Goal: Information Seeking & Learning: Find specific fact

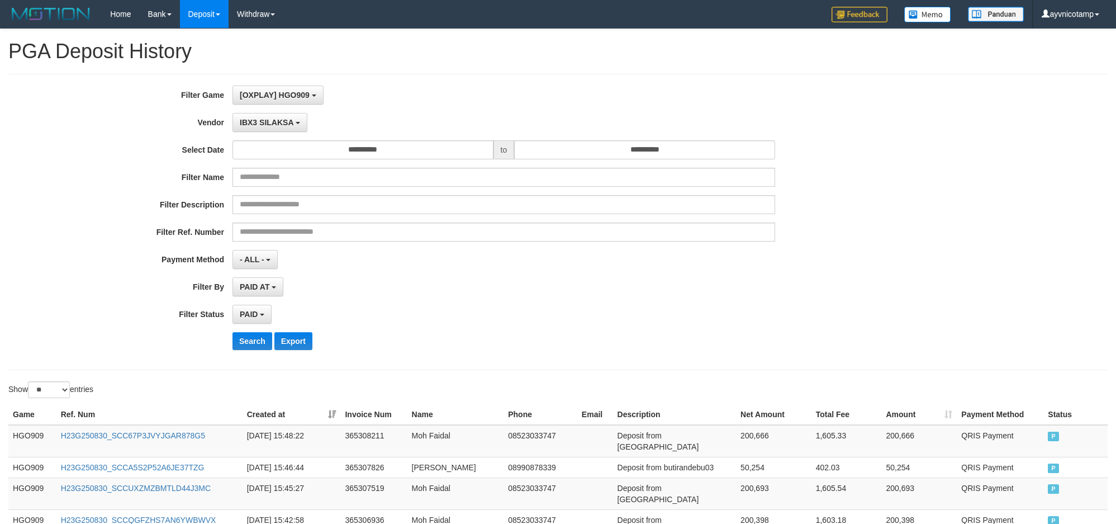
select select "**********"
select select "*"
select select "**"
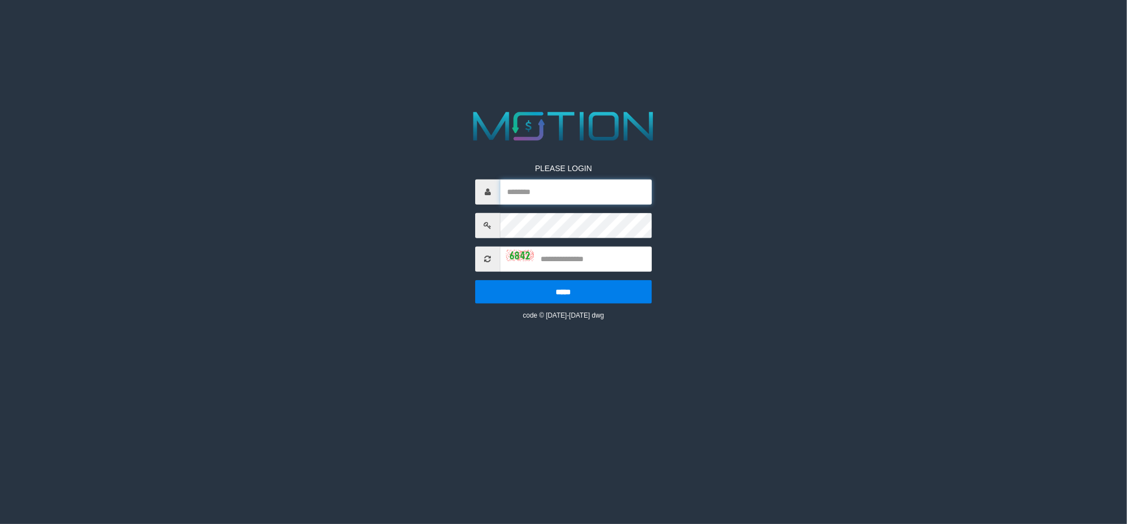
click at [527, 188] on input "text" at bounding box center [576, 191] width 152 height 25
type input "**********"
type input "****"
click at [475, 280] on input "*****" at bounding box center [563, 291] width 177 height 23
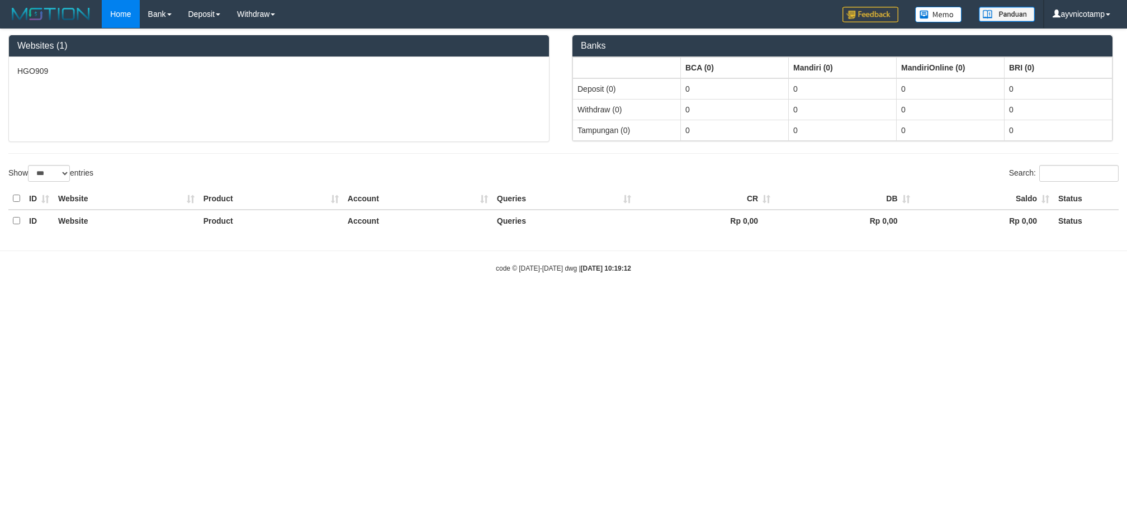
select select "***"
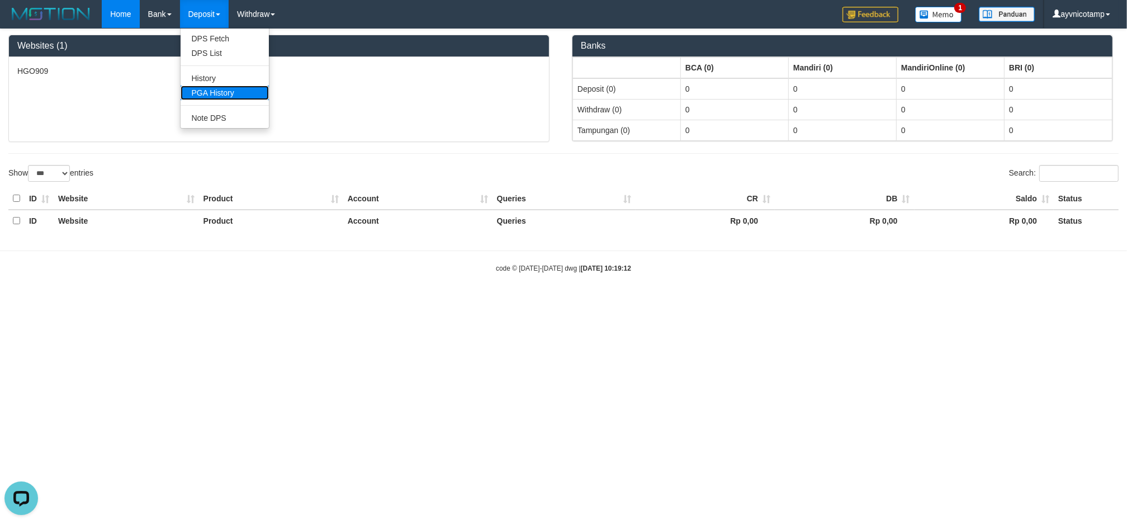
click at [214, 93] on link "PGA History" at bounding box center [225, 93] width 88 height 15
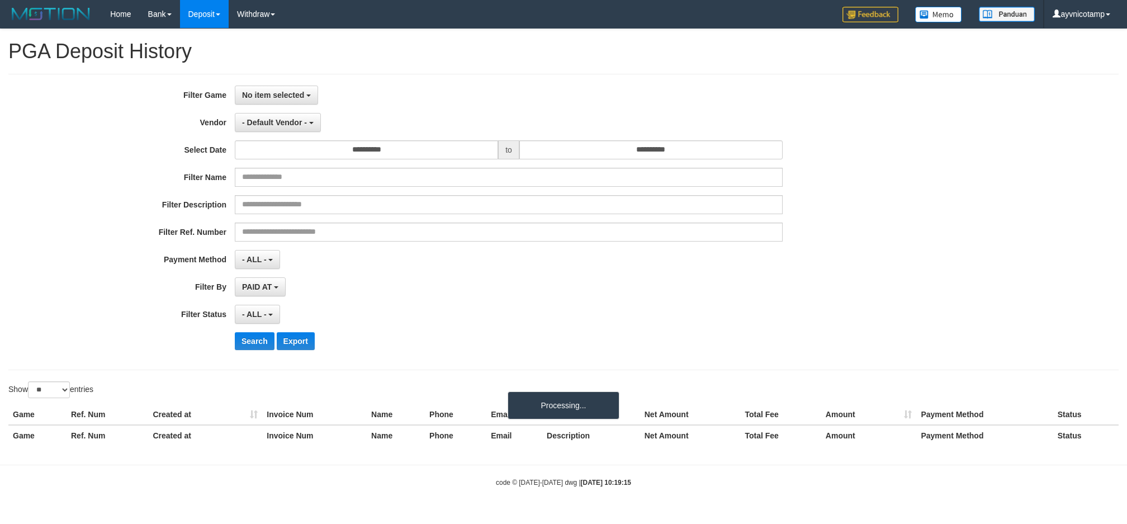
select select
select select "**"
click at [281, 91] on span "No item selected" at bounding box center [273, 95] width 62 height 9
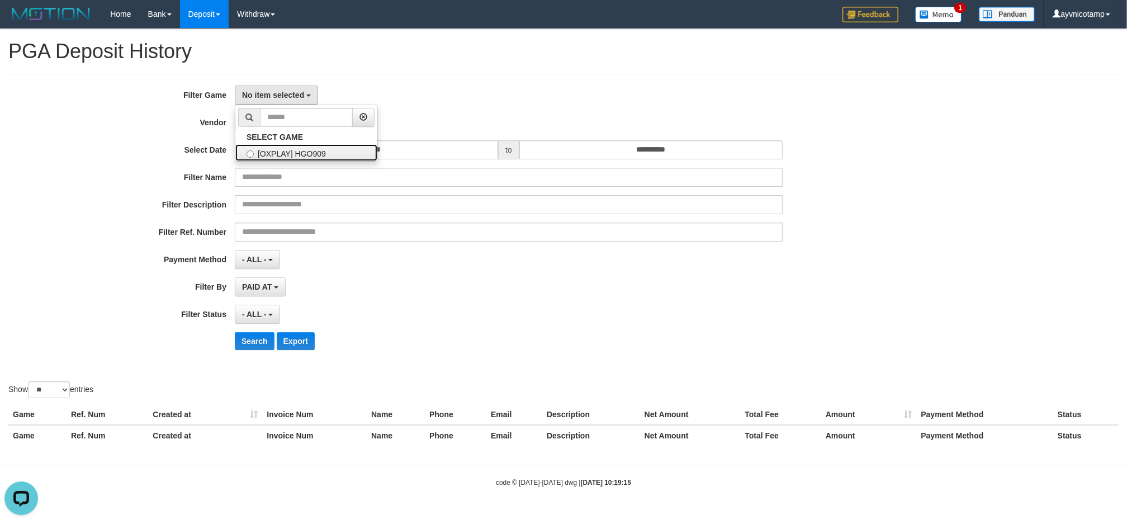
click at [269, 150] on label "[OXPLAY] HGO909" at bounding box center [306, 152] width 142 height 17
select select "***"
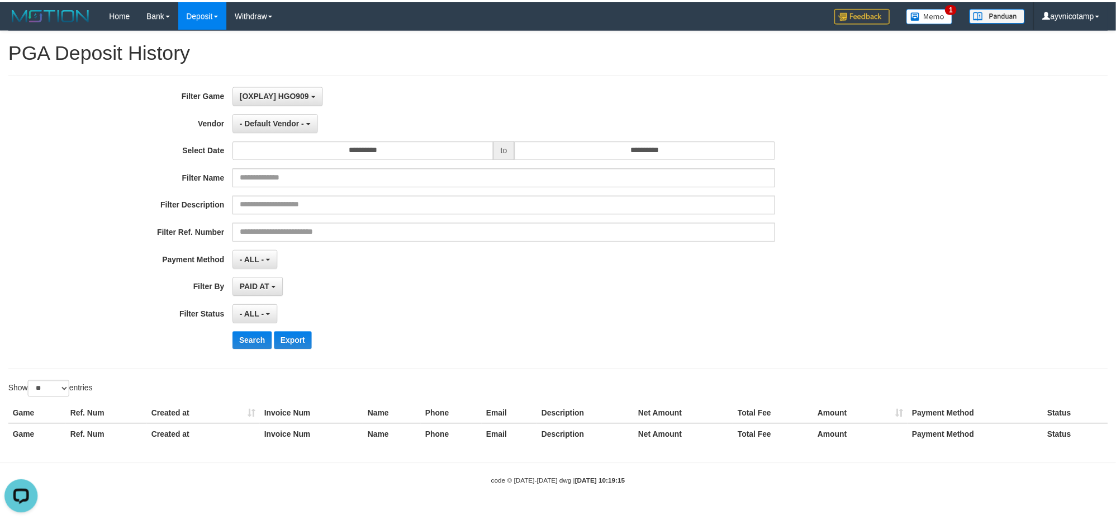
scroll to position [10, 0]
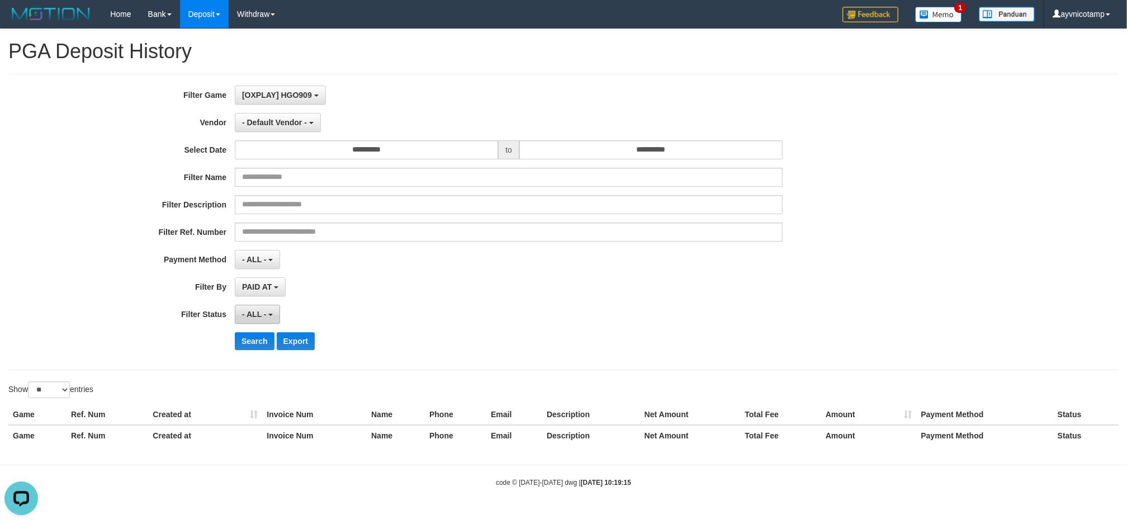
click at [257, 306] on button "- ALL -" at bounding box center [257, 314] width 45 height 19
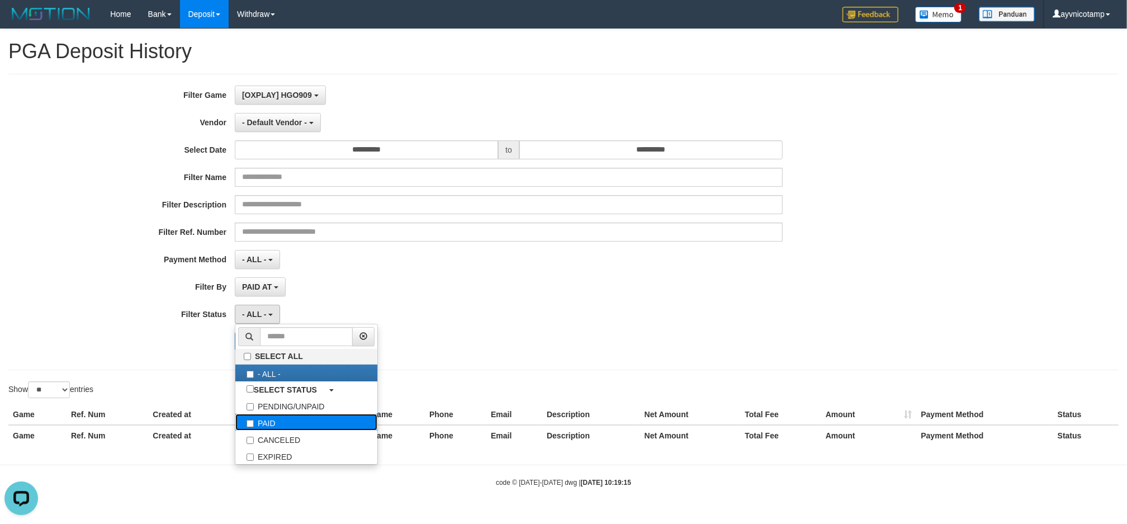
click at [260, 420] on label "PAID" at bounding box center [306, 422] width 142 height 17
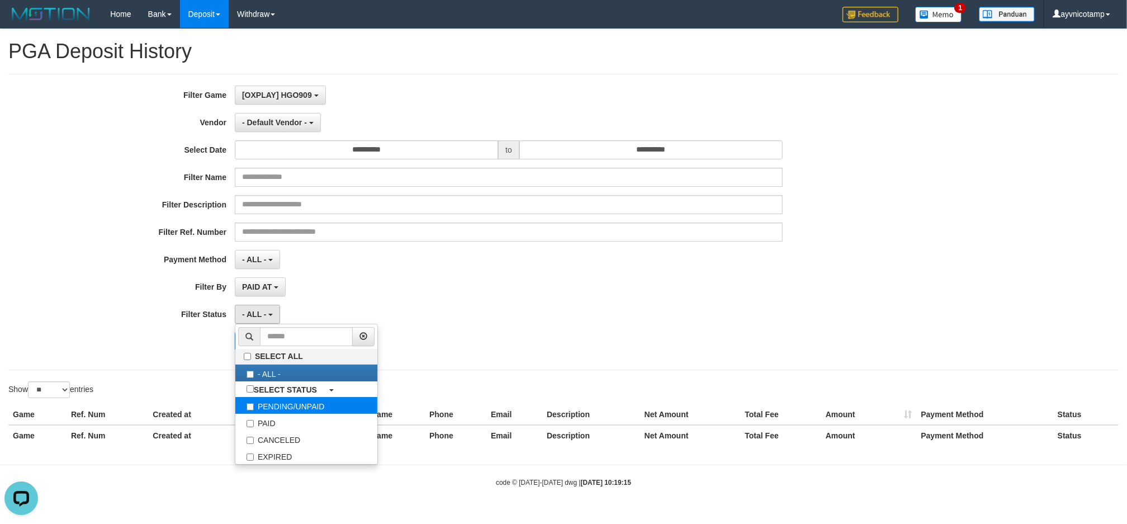
select select "*"
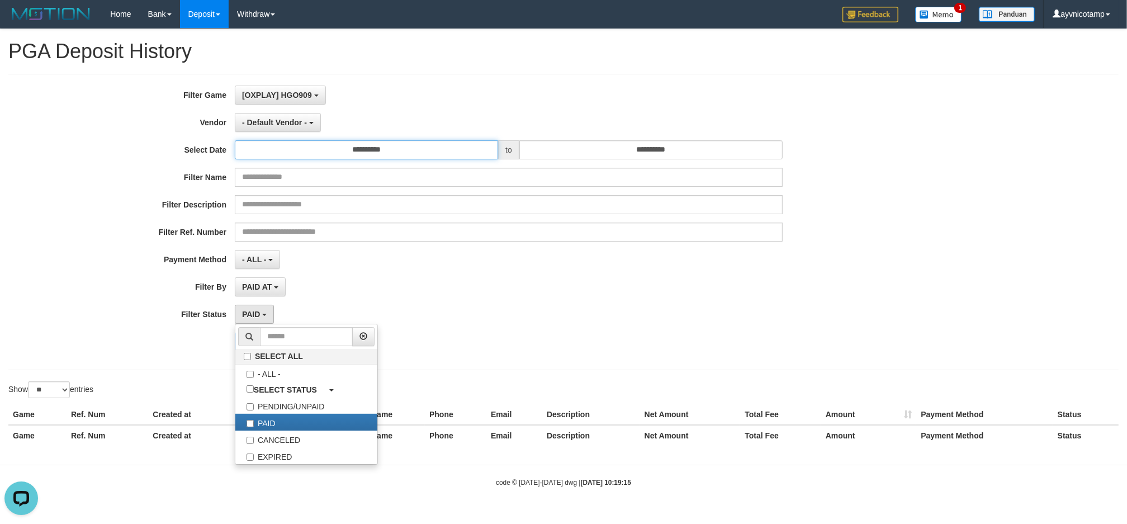
click at [353, 158] on input "**********" at bounding box center [366, 149] width 263 height 19
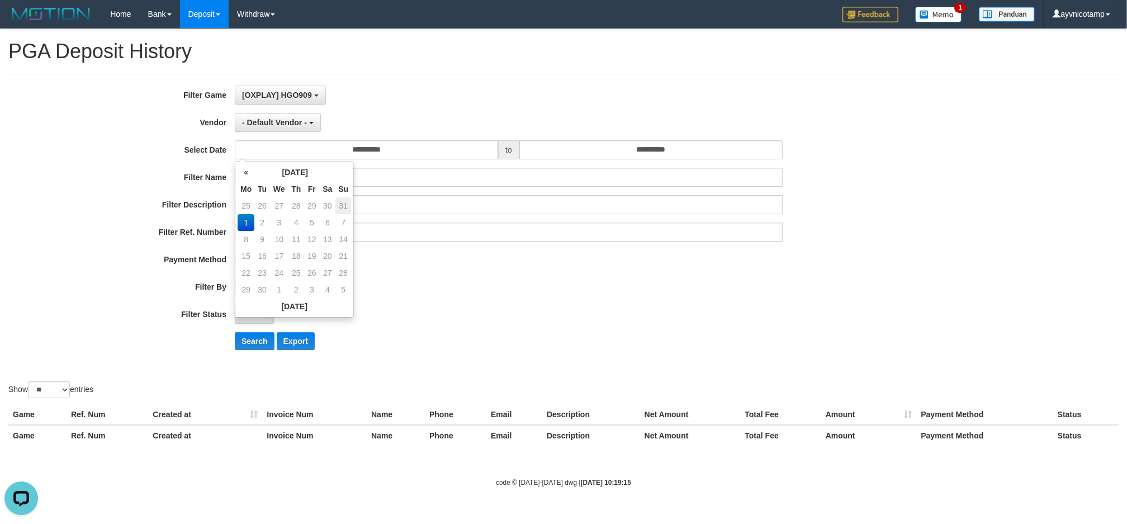
click at [339, 208] on td "31" at bounding box center [343, 205] width 16 height 17
type input "**********"
click at [614, 150] on input "**********" at bounding box center [650, 149] width 263 height 19
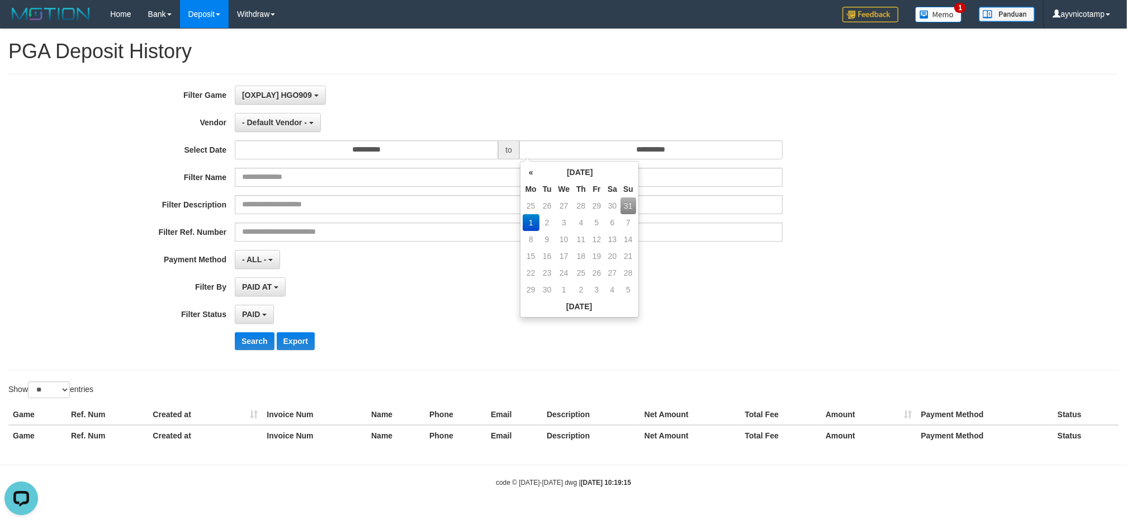
click at [628, 202] on td "31" at bounding box center [629, 205] width 16 height 17
type input "**********"
click at [263, 124] on span "- Default Vendor -" at bounding box center [274, 122] width 65 height 9
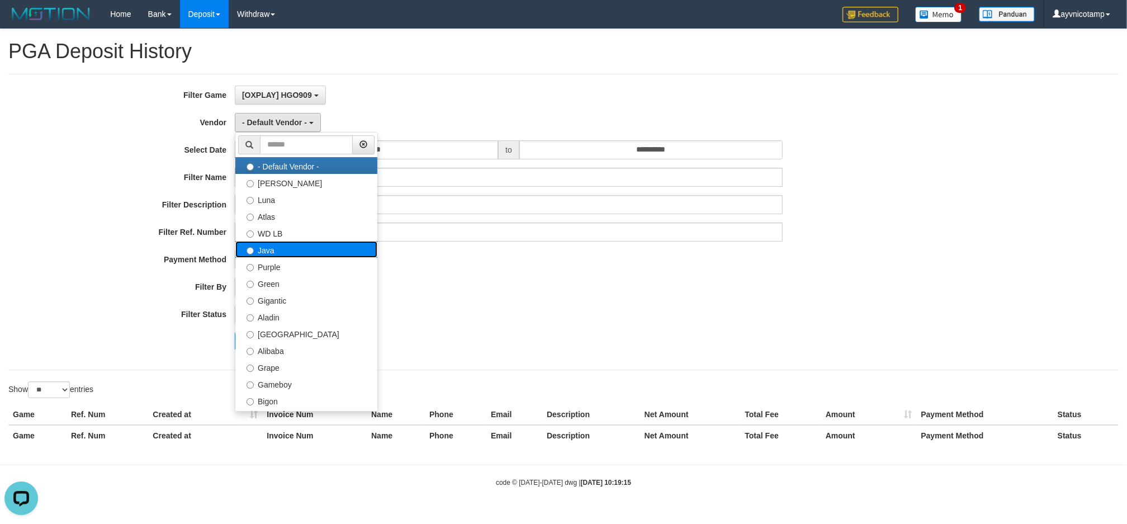
click at [275, 256] on label "Java" at bounding box center [306, 249] width 142 height 17
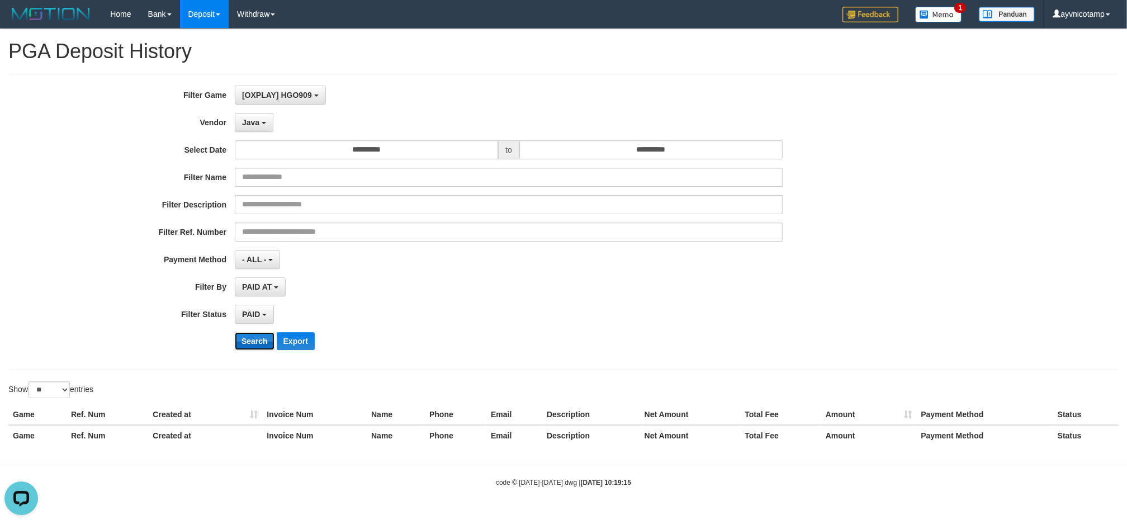
click at [244, 339] on button "Search" at bounding box center [255, 341] width 40 height 18
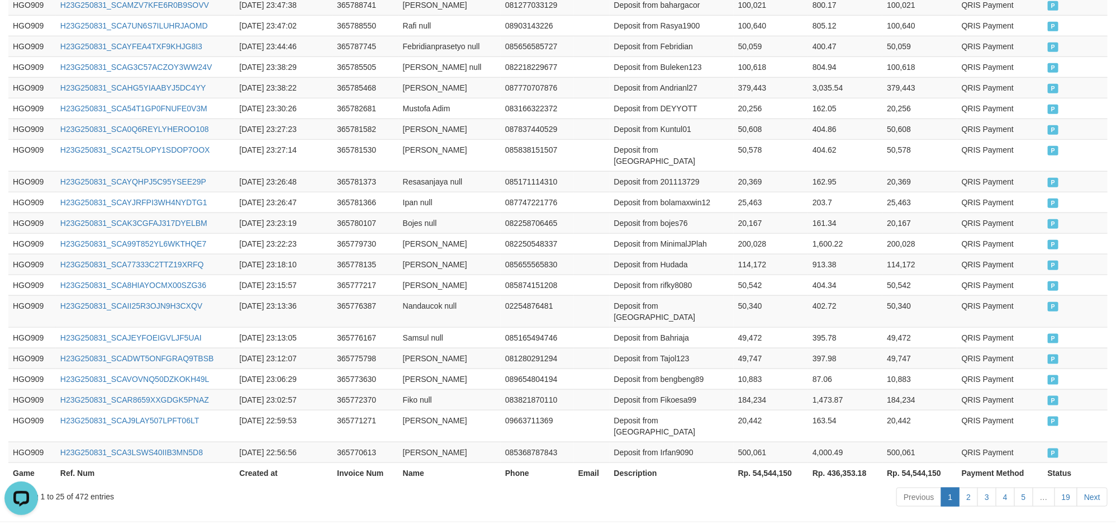
scroll to position [533, 0]
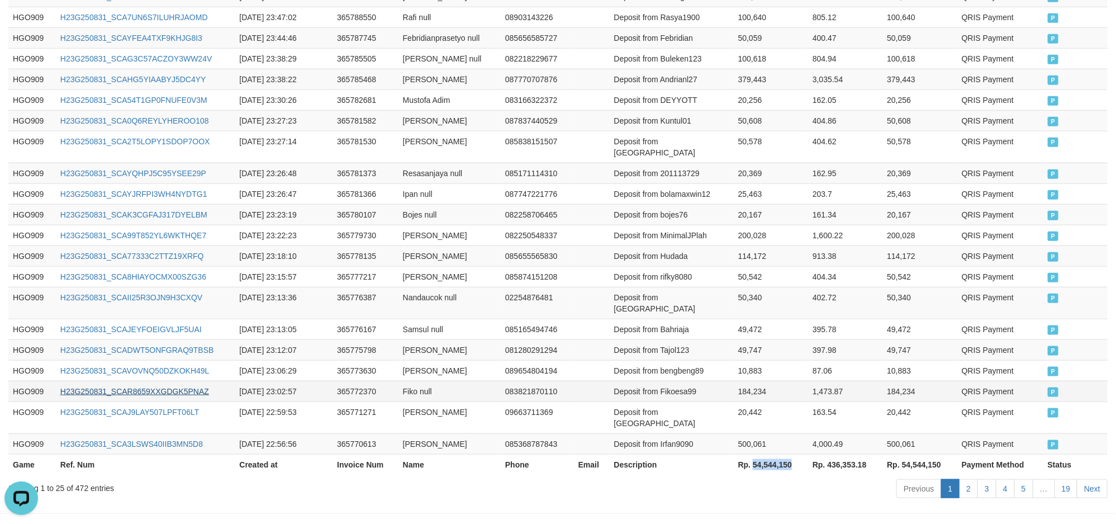
drag, startPoint x: 752, startPoint y: 421, endPoint x: 206, endPoint y: 362, distance: 550.0
click at [795, 454] on th "Rp. 54,544,150" at bounding box center [771, 464] width 74 height 21
copy th "54,544,150"
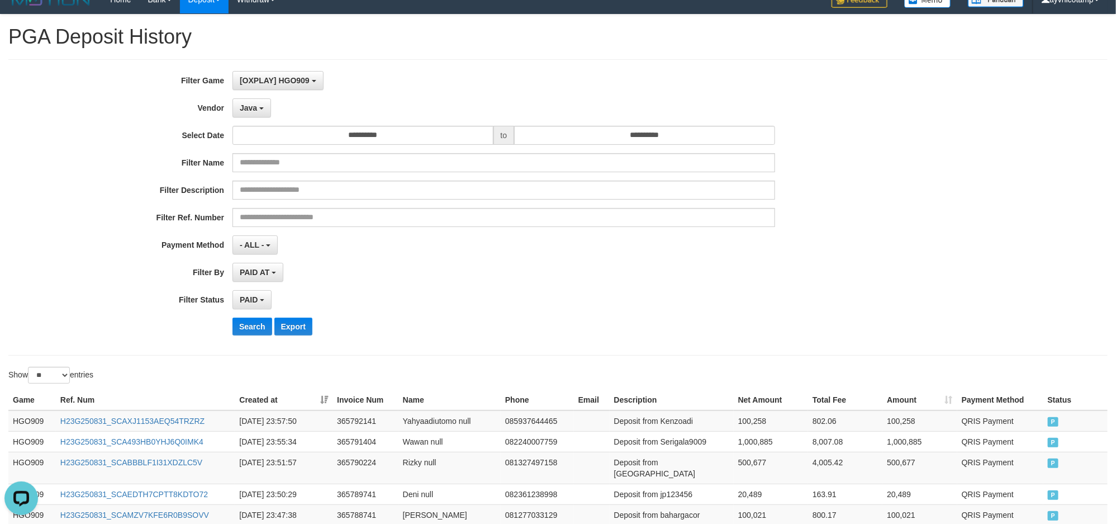
scroll to position [0, 0]
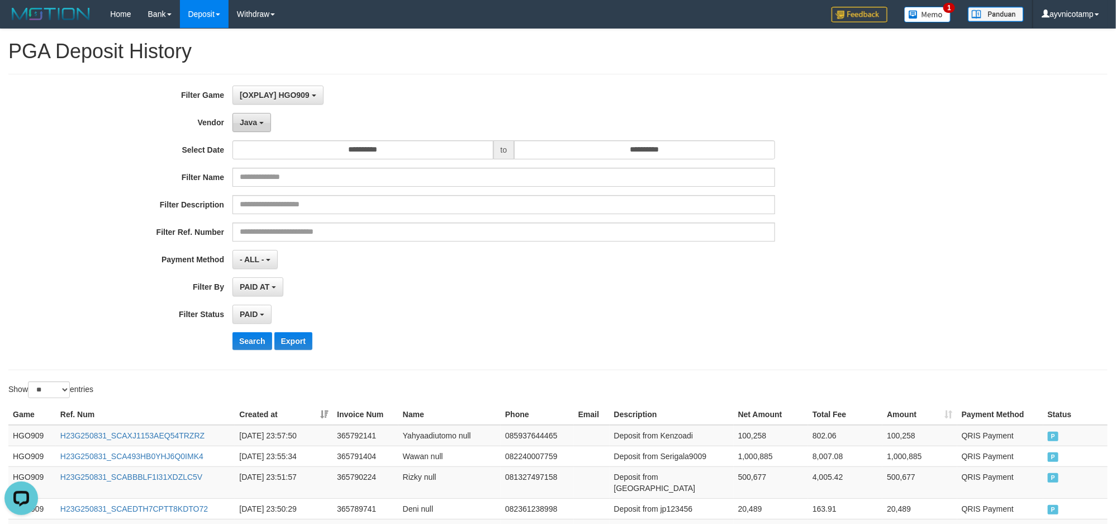
click at [261, 119] on button "Java" at bounding box center [252, 122] width 39 height 19
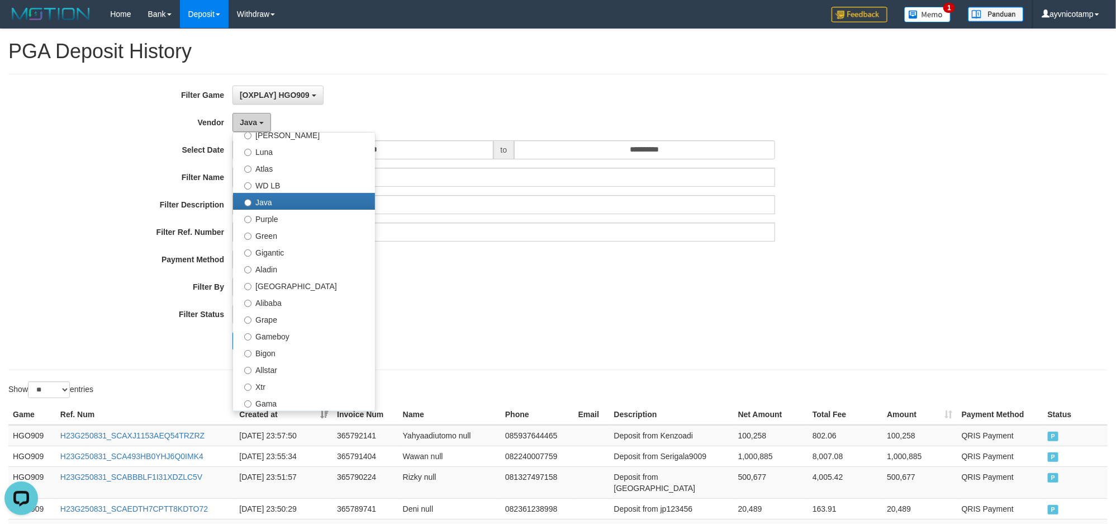
scroll to position [70, 0]
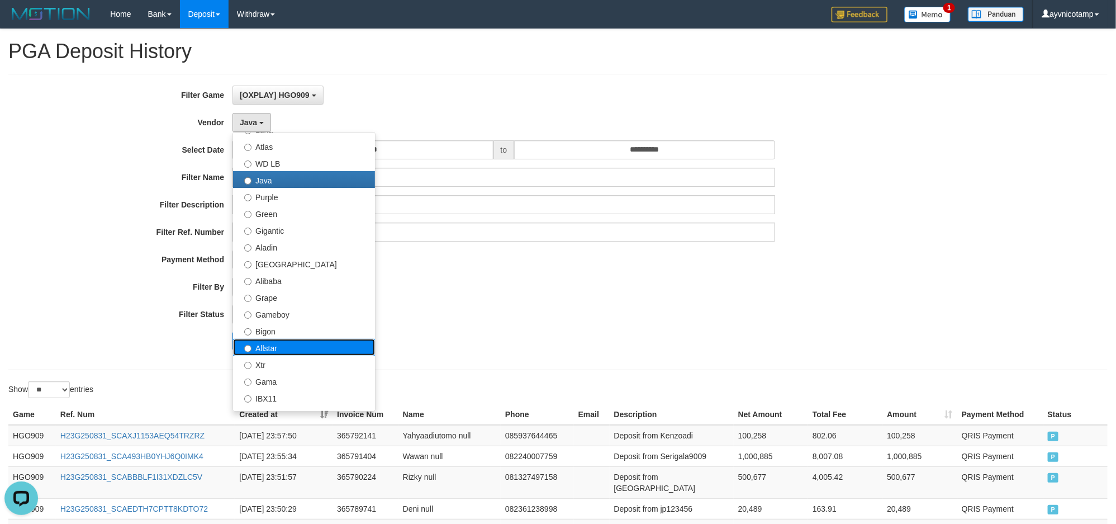
click at [255, 353] on label "Allstar" at bounding box center [304, 347] width 142 height 17
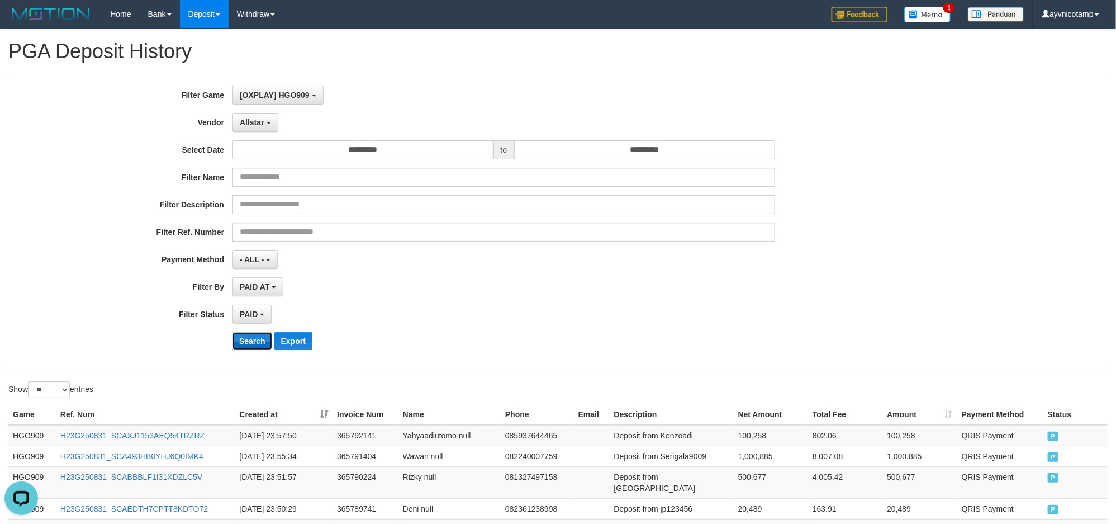
click at [255, 342] on button "Search" at bounding box center [253, 341] width 40 height 18
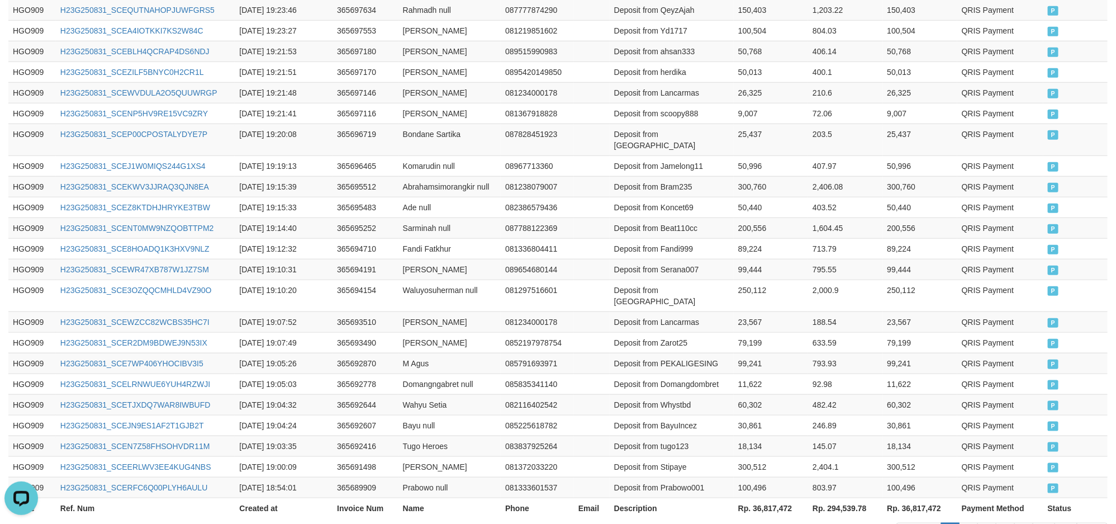
scroll to position [533, 0]
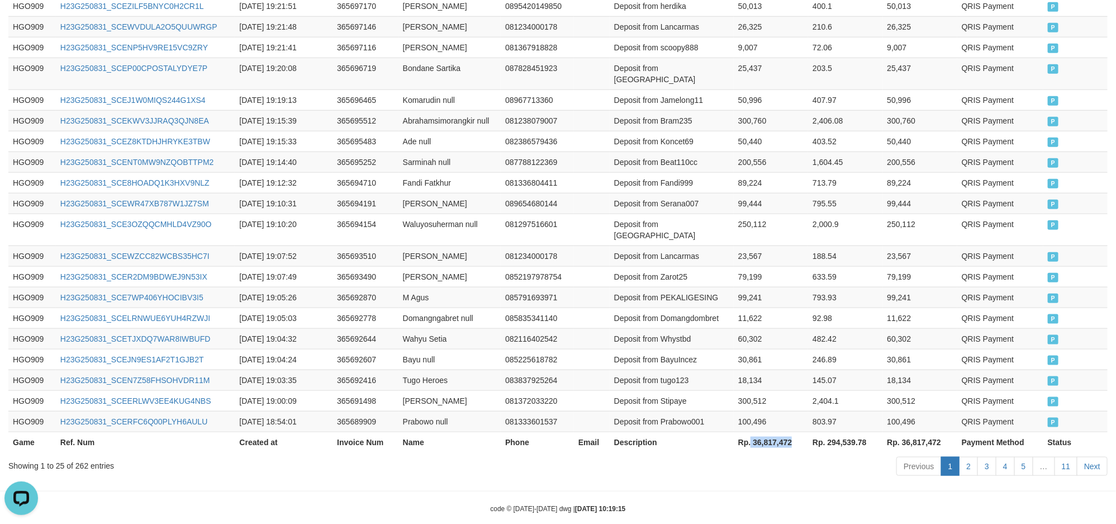
drag, startPoint x: 752, startPoint y: 424, endPoint x: 798, endPoint y: 425, distance: 45.9
click at [798, 432] on th "Rp. 36,817,472" at bounding box center [771, 442] width 74 height 21
copy th "36,817,472"
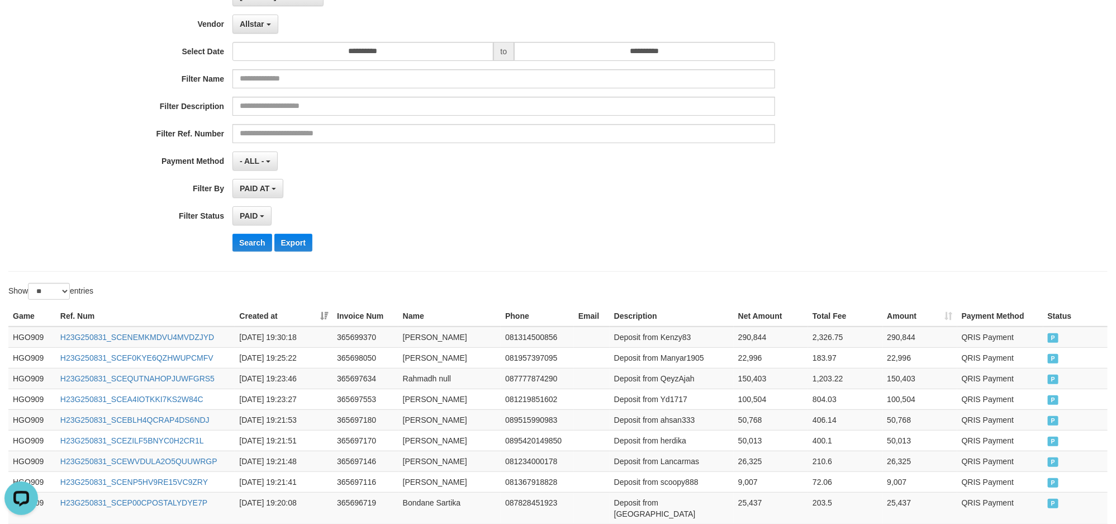
scroll to position [0, 0]
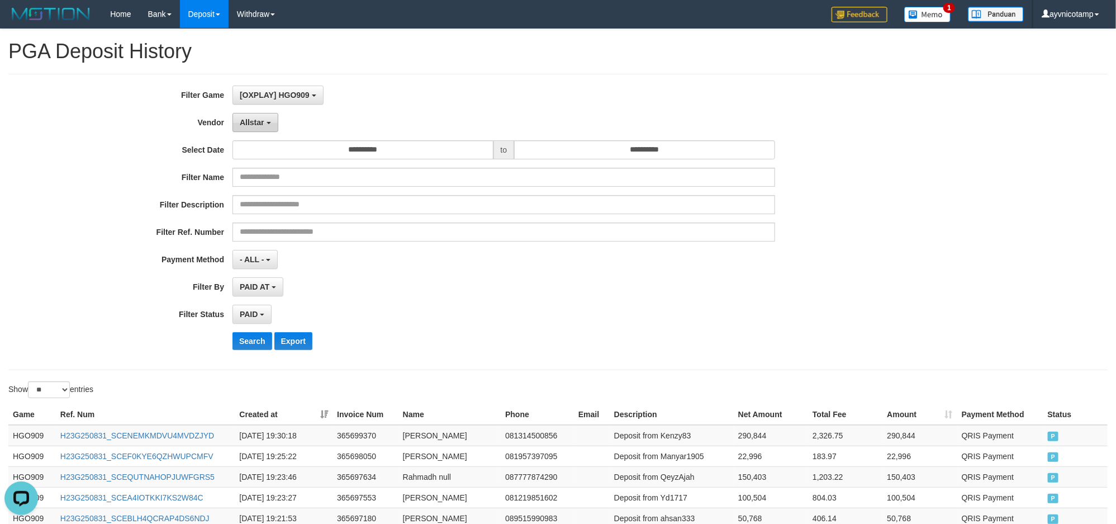
click at [249, 124] on span "Allstar" at bounding box center [252, 122] width 25 height 9
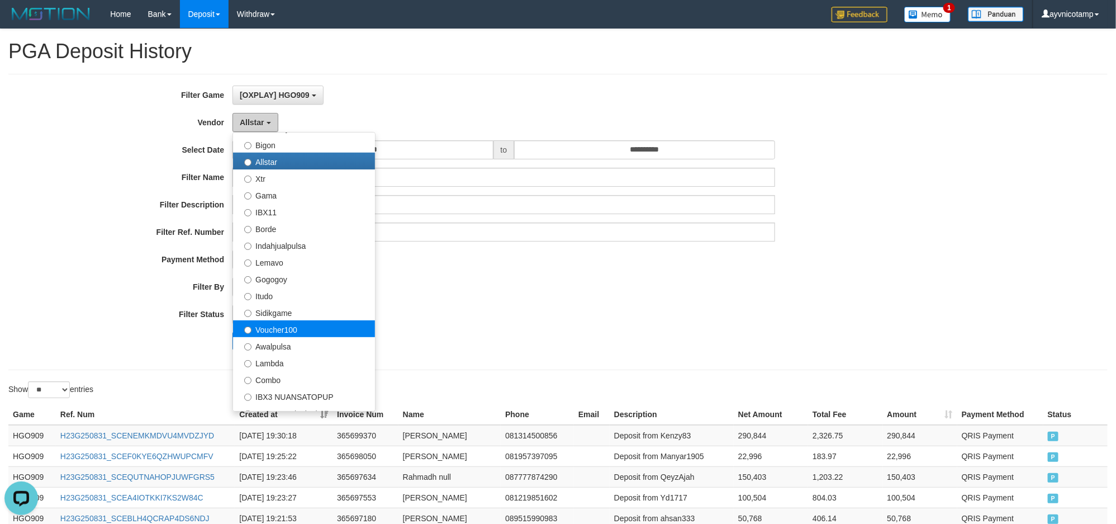
scroll to position [280, 0]
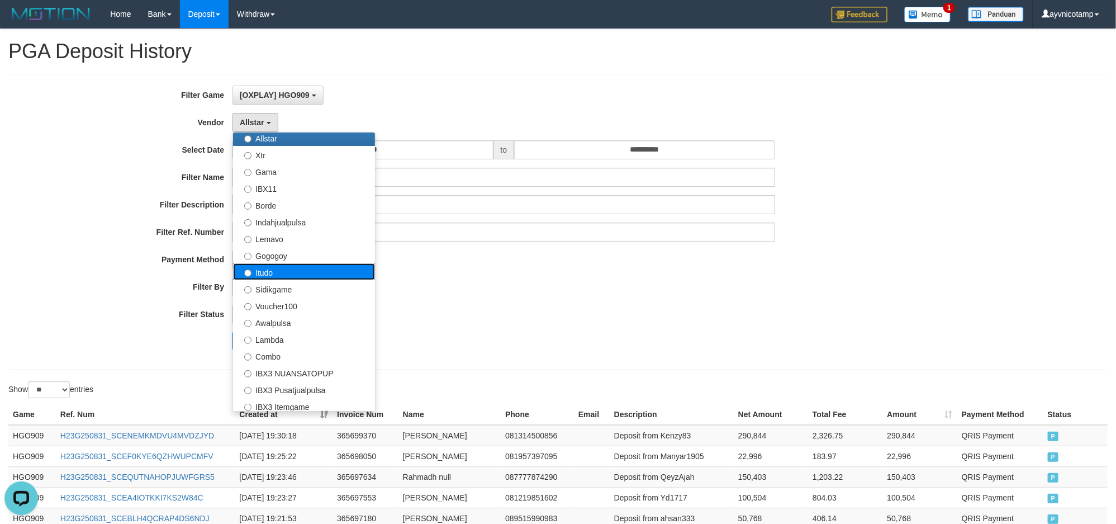
click at [266, 269] on label "Itudo" at bounding box center [304, 271] width 142 height 17
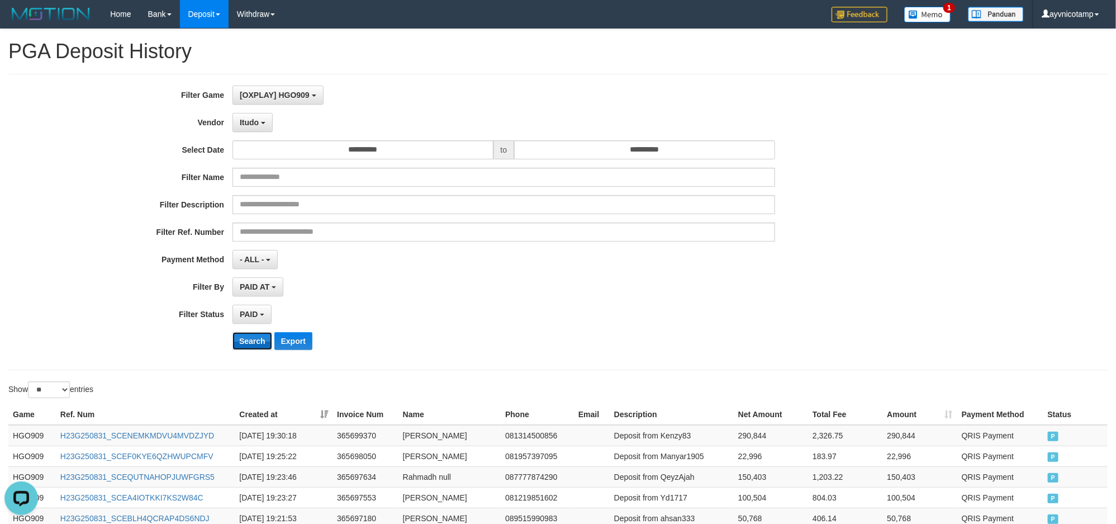
click at [250, 340] on button "Search" at bounding box center [253, 341] width 40 height 18
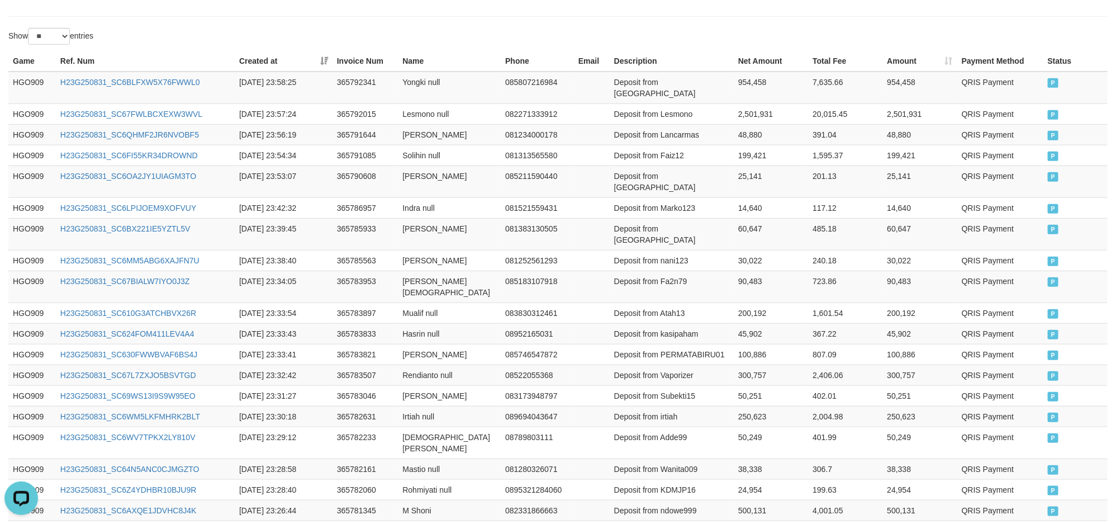
scroll to position [489, 0]
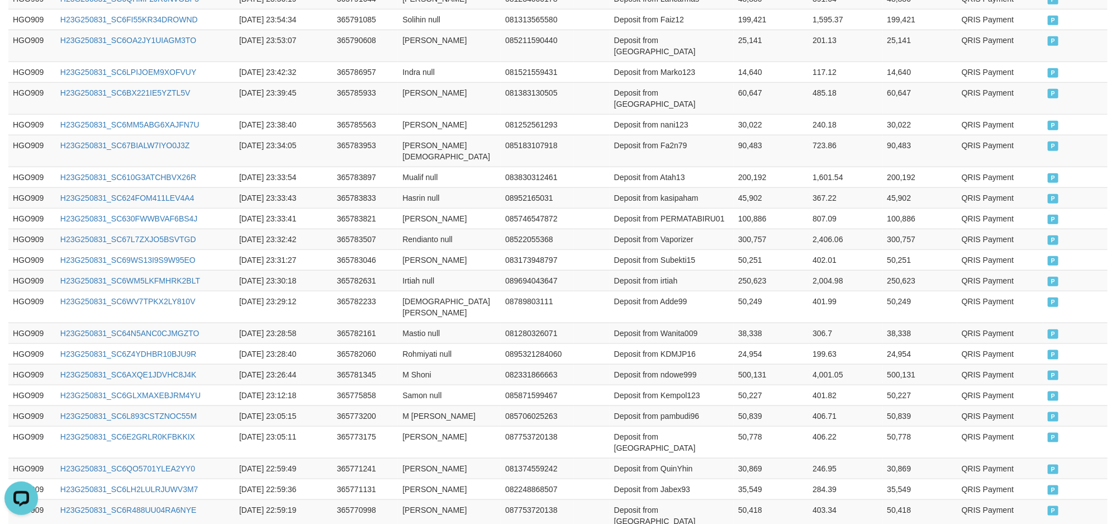
drag, startPoint x: 755, startPoint y: 467, endPoint x: 795, endPoint y: 468, distance: 40.3
copy th "11,418,726"
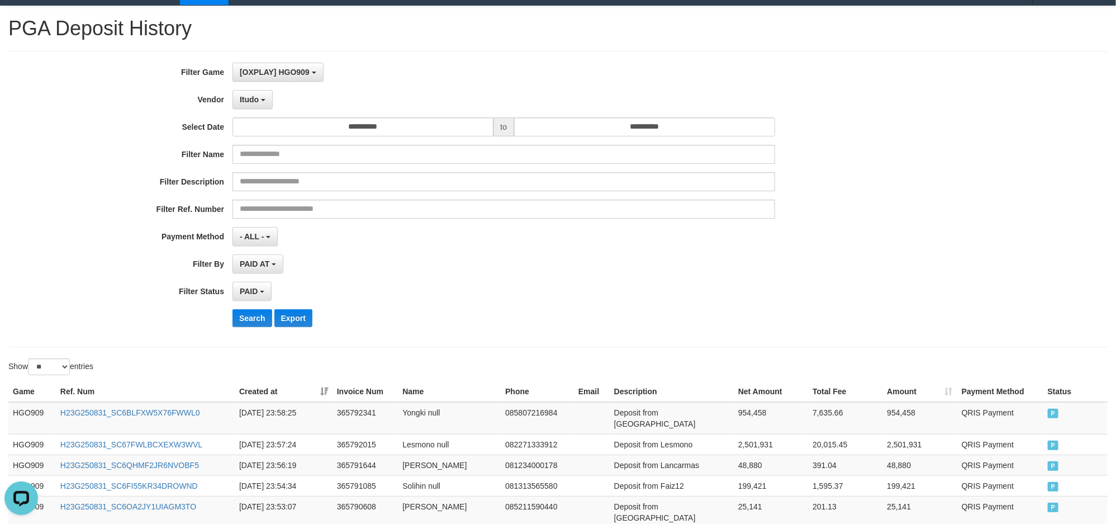
scroll to position [0, 0]
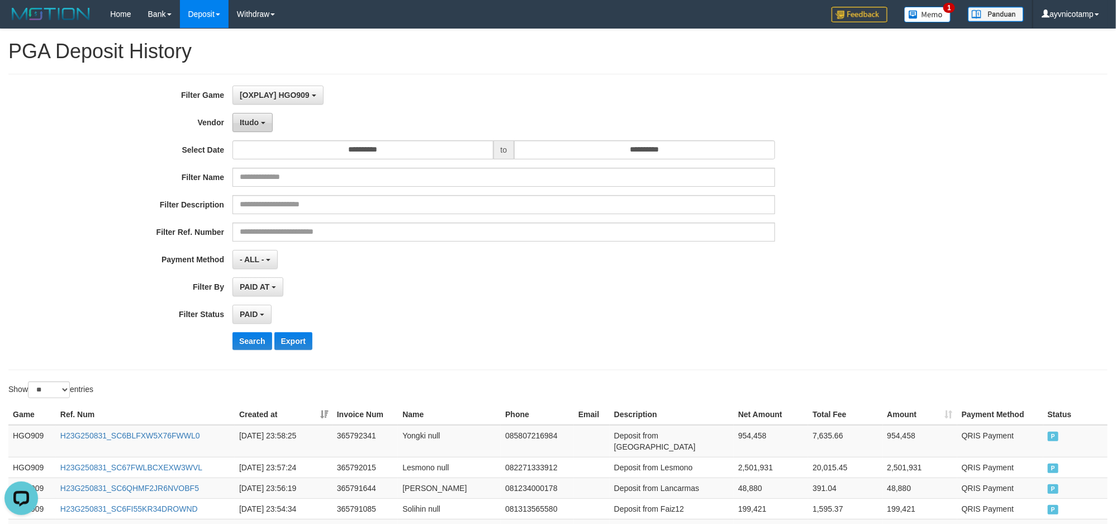
click at [255, 123] on span "Itudo" at bounding box center [249, 122] width 19 height 9
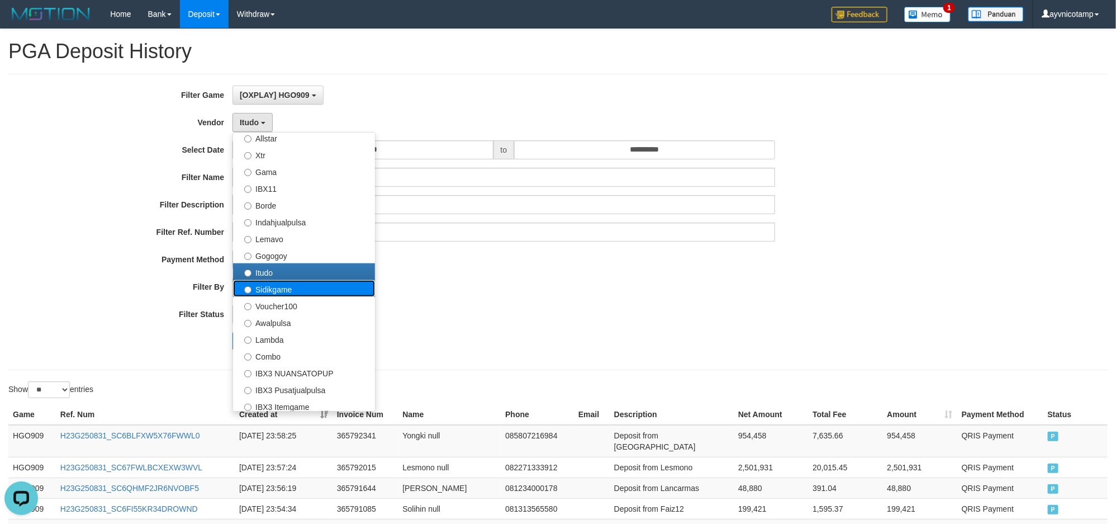
click at [264, 291] on label "Sidikgame" at bounding box center [304, 288] width 142 height 17
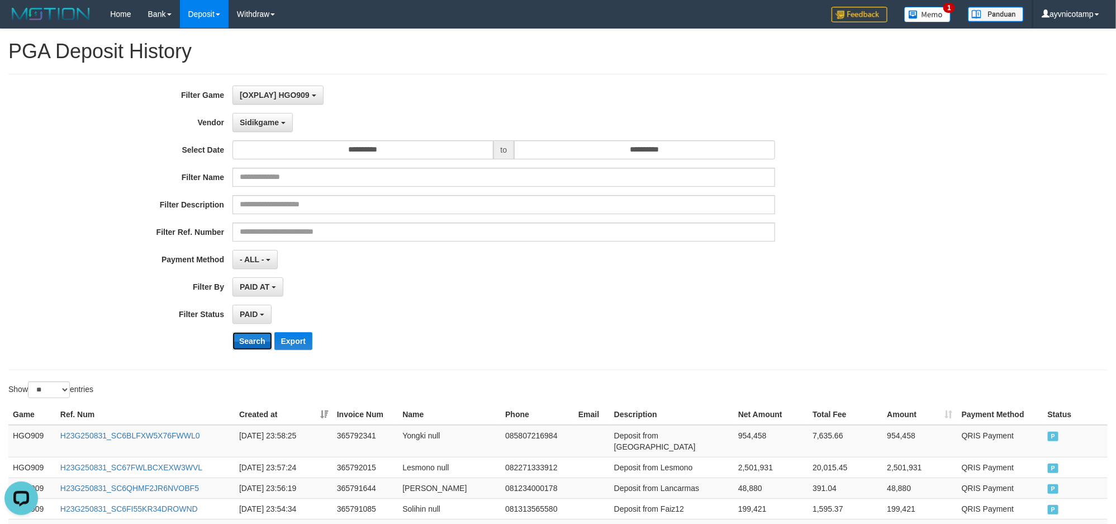
click at [250, 345] on button "Search" at bounding box center [253, 341] width 40 height 18
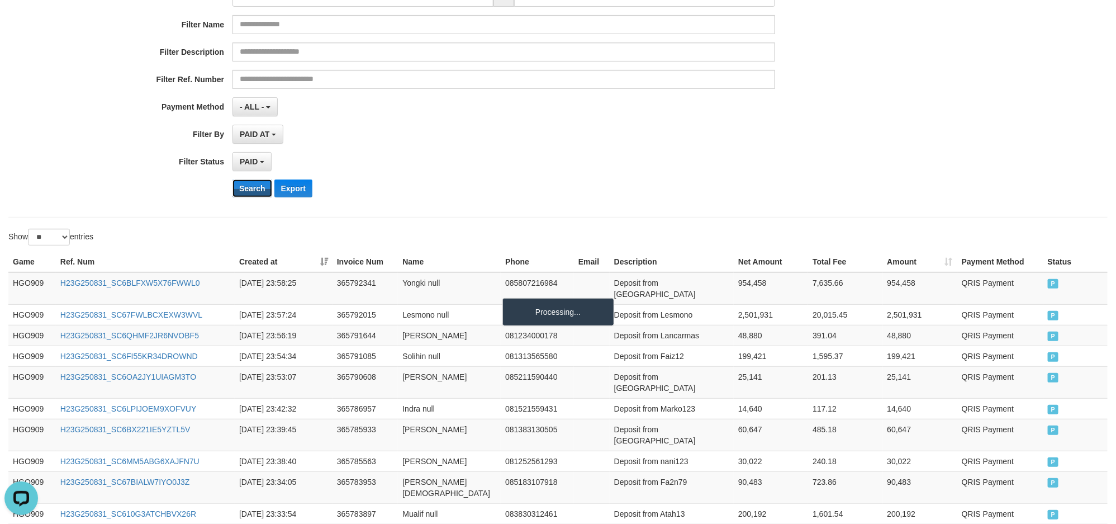
scroll to position [533, 0]
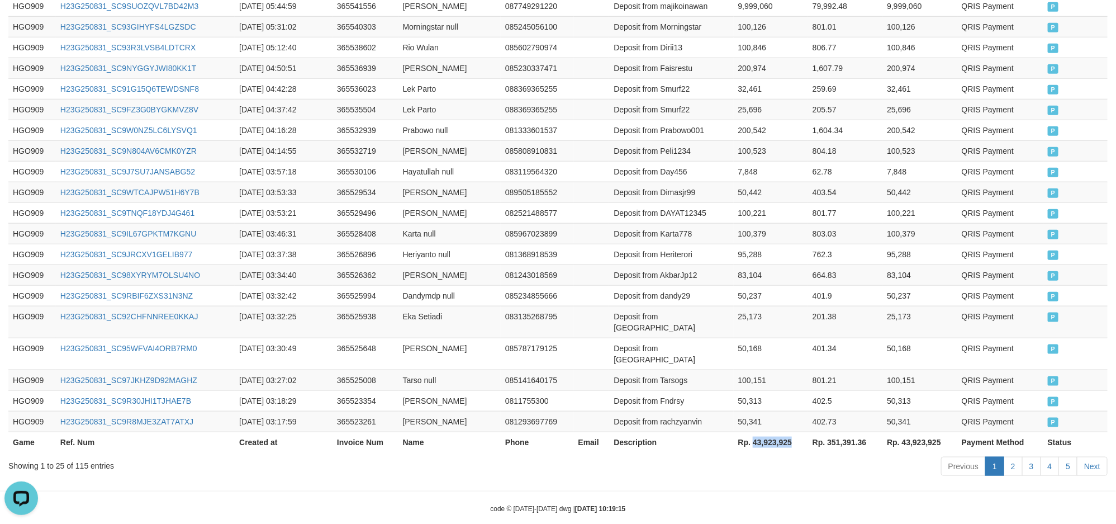
drag, startPoint x: 752, startPoint y: 425, endPoint x: 804, endPoint y: 423, distance: 51.5
click at [804, 432] on th "Rp. 43,923,925" at bounding box center [771, 442] width 74 height 21
copy th "43,923,925"
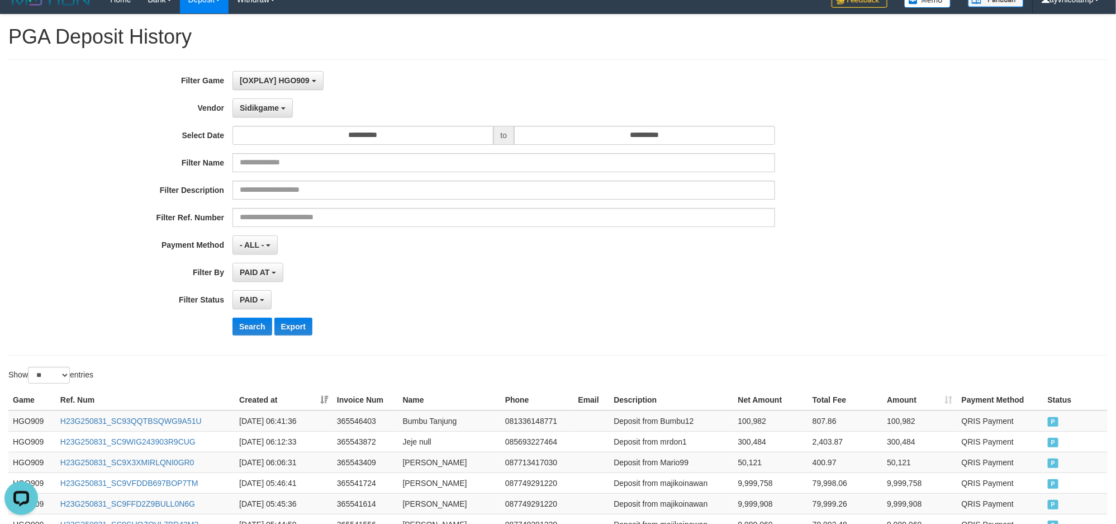
scroll to position [0, 0]
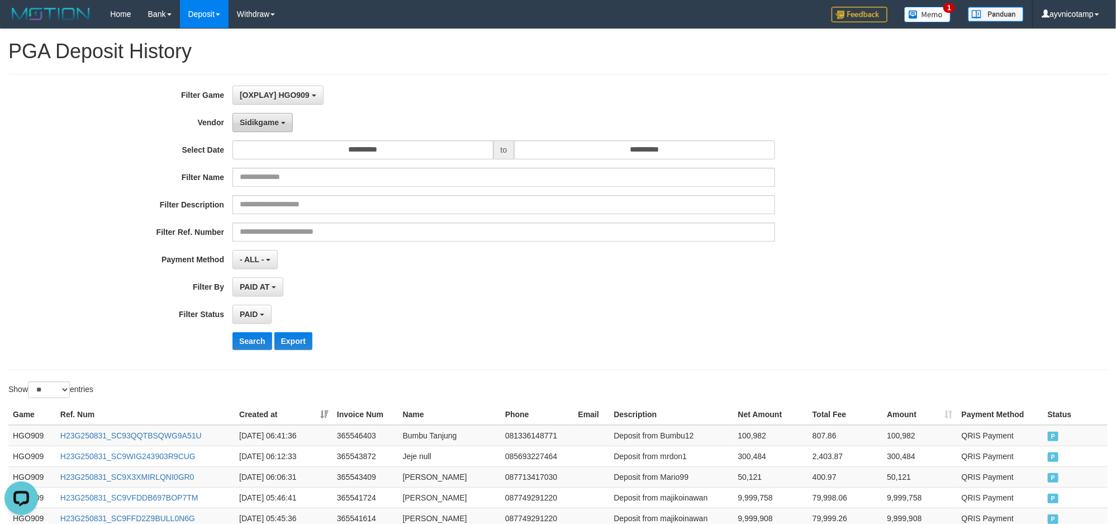
click at [252, 129] on button "Sidikgame" at bounding box center [263, 122] width 60 height 19
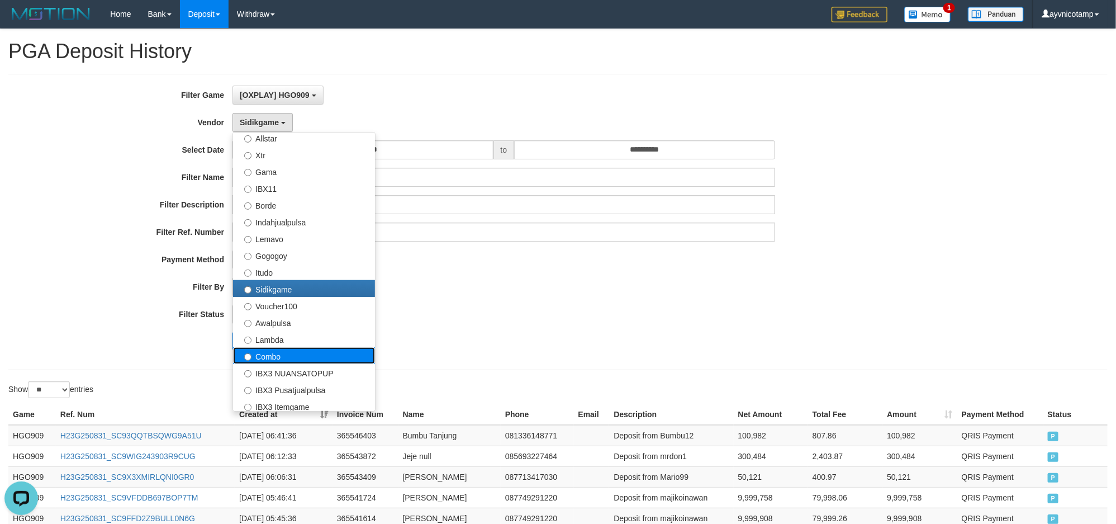
click at [284, 350] on label "Combo" at bounding box center [304, 355] width 142 height 17
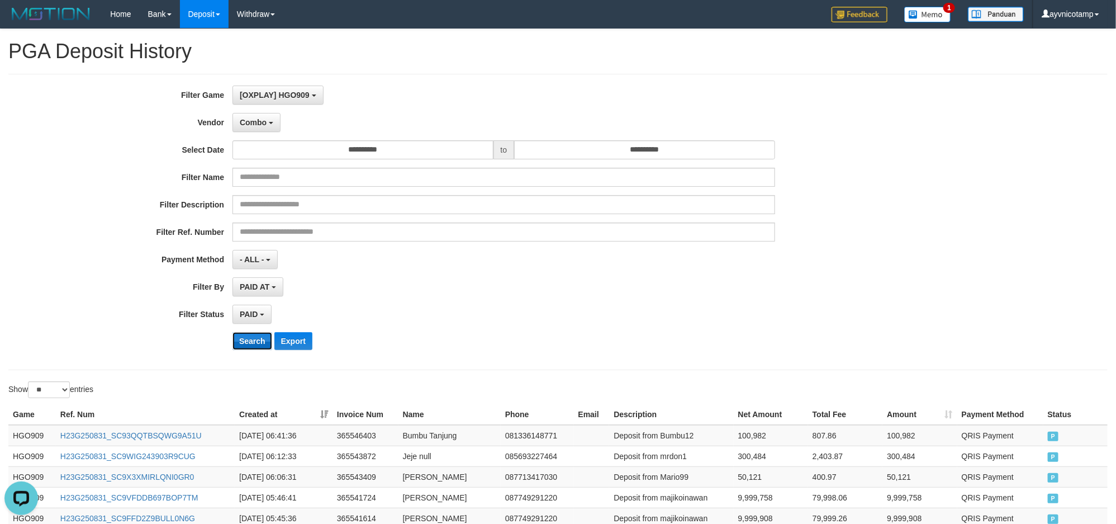
click at [247, 341] on button "Search" at bounding box center [253, 341] width 40 height 18
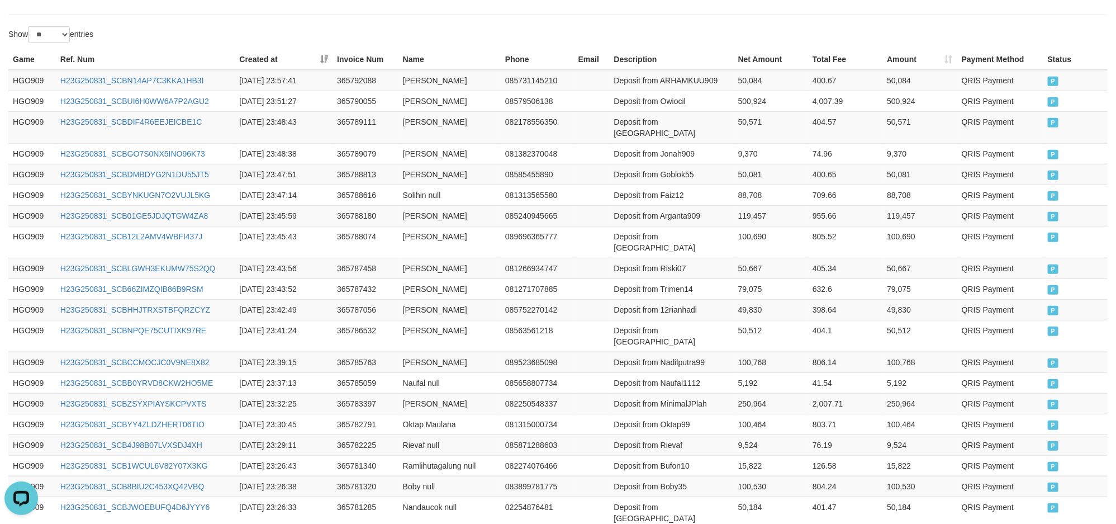
scroll to position [533, 0]
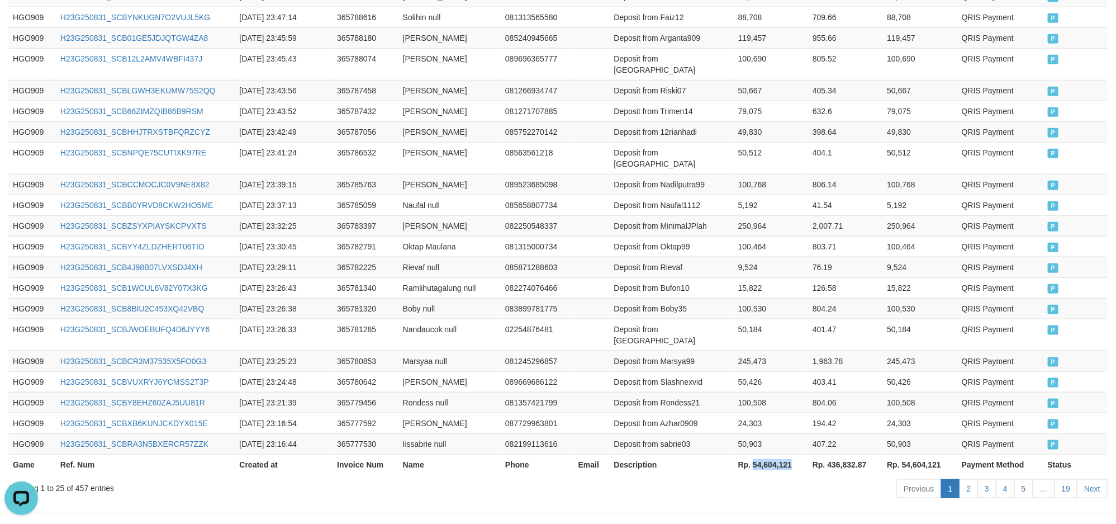
drag, startPoint x: 753, startPoint y: 425, endPoint x: 793, endPoint y: 428, distance: 39.8
click at [793, 454] on th "Rp. 54,604,121" at bounding box center [771, 464] width 74 height 21
copy th "54,604,121"
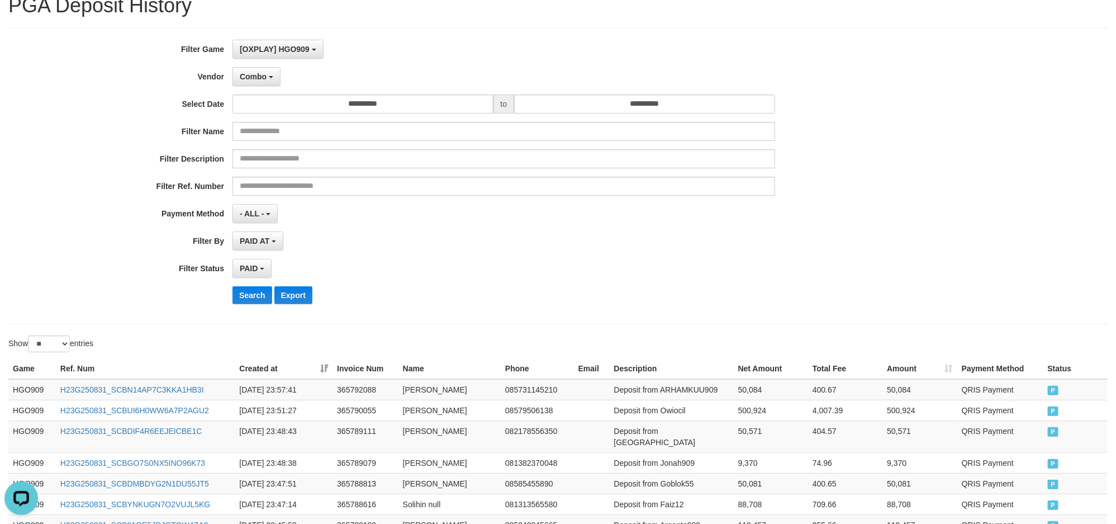
scroll to position [0, 0]
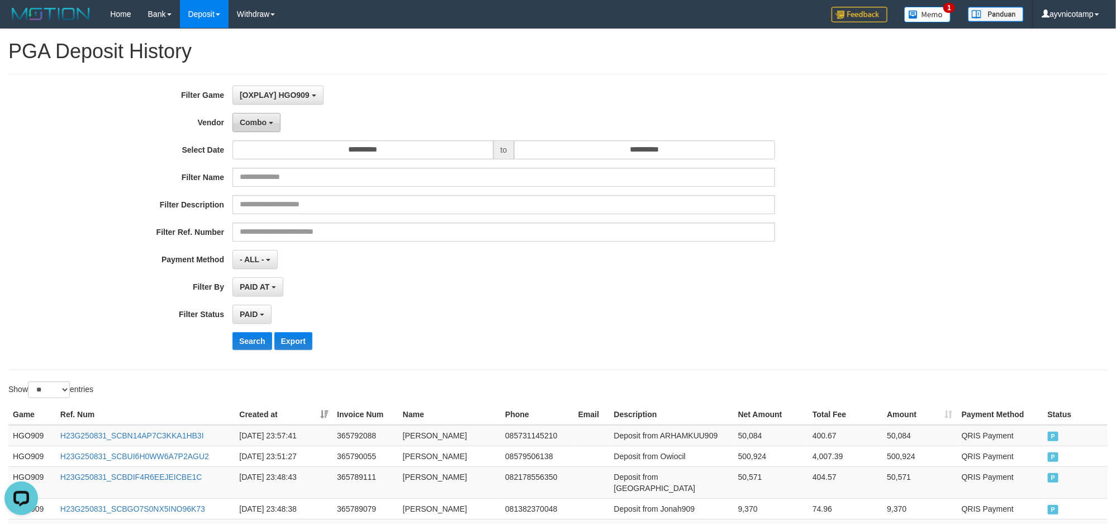
drag, startPoint x: 258, startPoint y: 121, endPoint x: 253, endPoint y: 129, distance: 9.8
click at [257, 121] on span "Combo" at bounding box center [253, 122] width 27 height 9
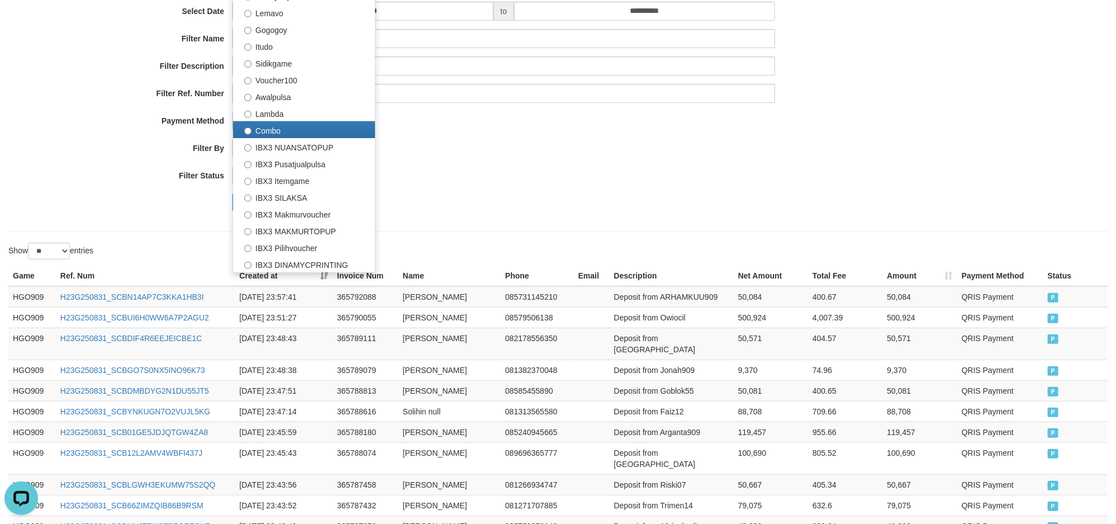
scroll to position [140, 0]
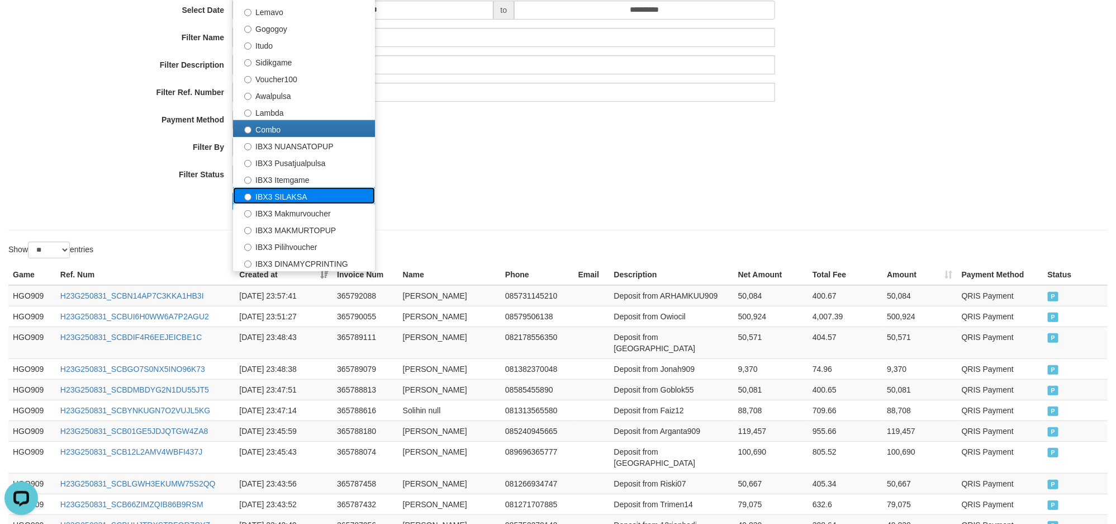
click at [278, 201] on label "IBX3 SILAKSA" at bounding box center [304, 195] width 142 height 17
select select "**********"
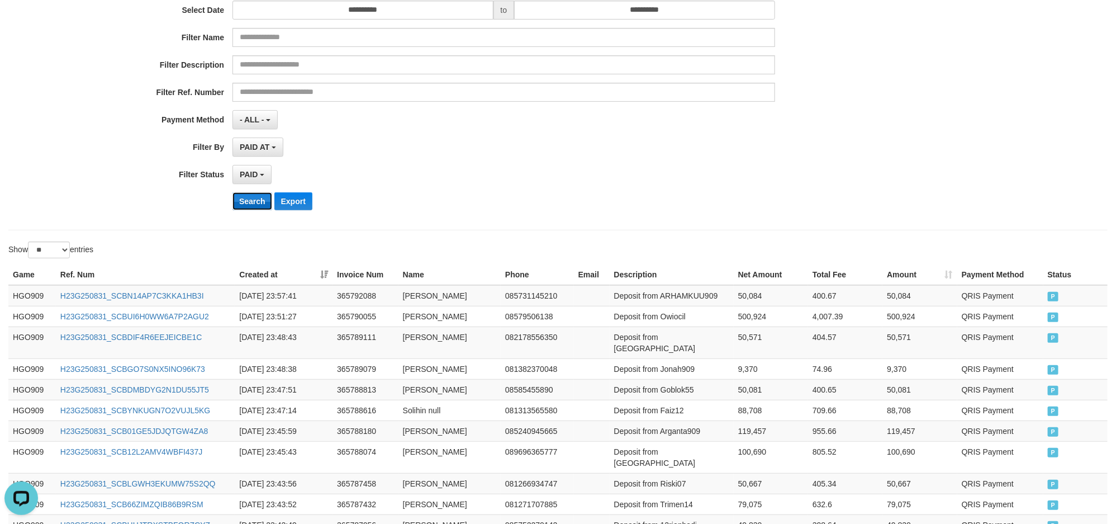
click at [249, 207] on button "Search" at bounding box center [253, 201] width 40 height 18
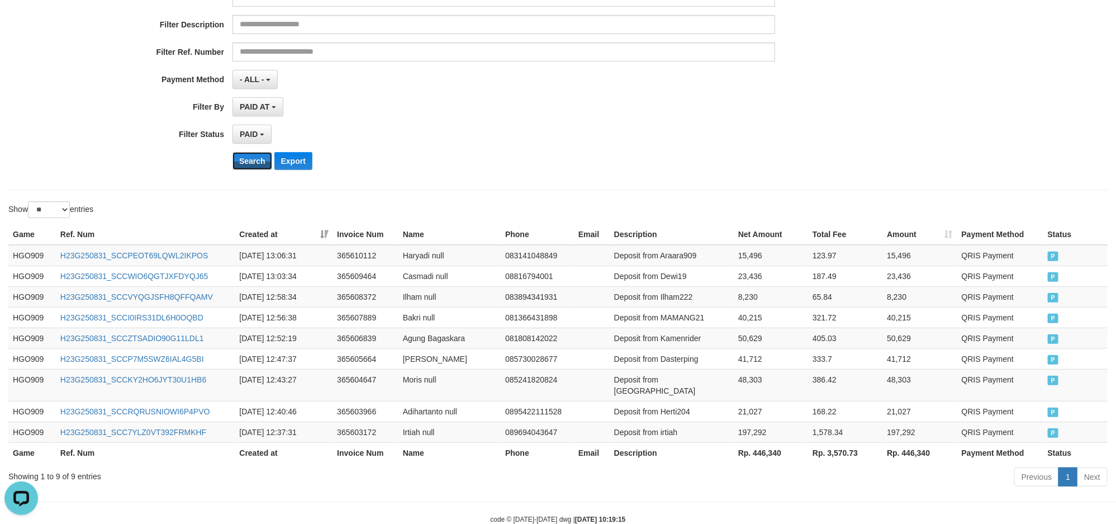
scroll to position [200, 0]
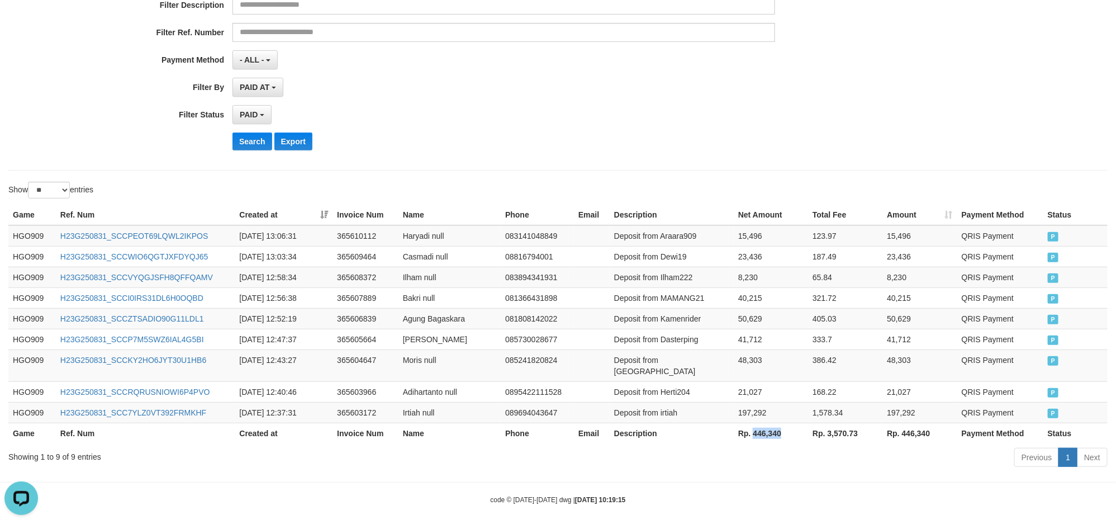
drag, startPoint x: 753, startPoint y: 423, endPoint x: 783, endPoint y: 425, distance: 30.2
click at [783, 425] on th "Rp. 446,340" at bounding box center [771, 433] width 74 height 21
copy th "446,340"
click at [623, 135] on div "Search Export" at bounding box center [582, 141] width 698 height 18
click at [1111, 495] on div "code © 2012-2018 dwg | 2025/09/01 10:19:15" at bounding box center [558, 499] width 1116 height 11
